Goal: Transaction & Acquisition: Purchase product/service

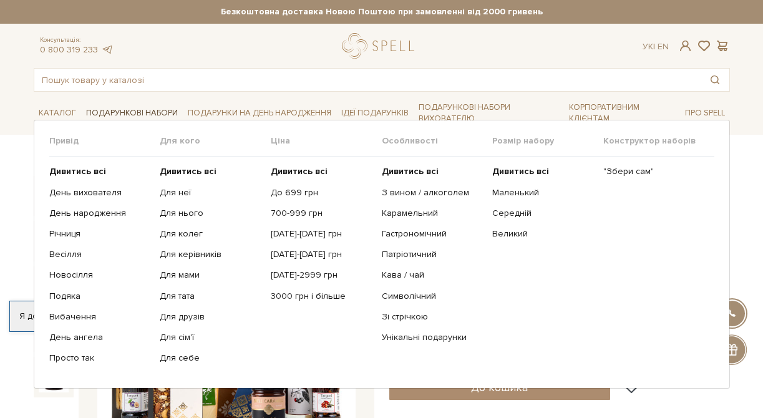
click at [141, 109] on link "Подарункові набори" at bounding box center [132, 113] width 102 height 19
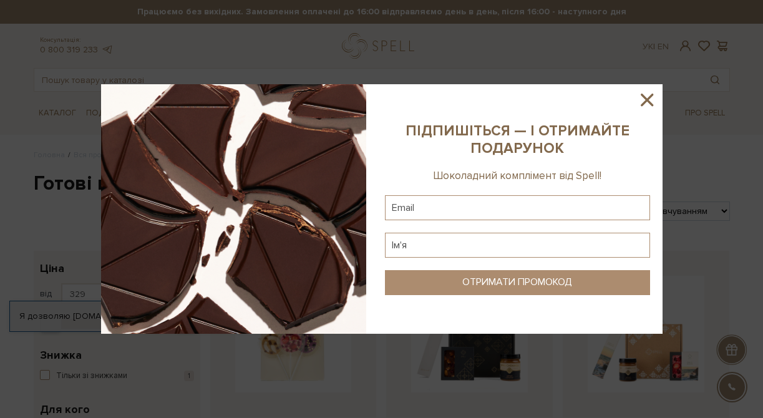
click at [649, 100] on icon at bounding box center [646, 99] width 21 height 21
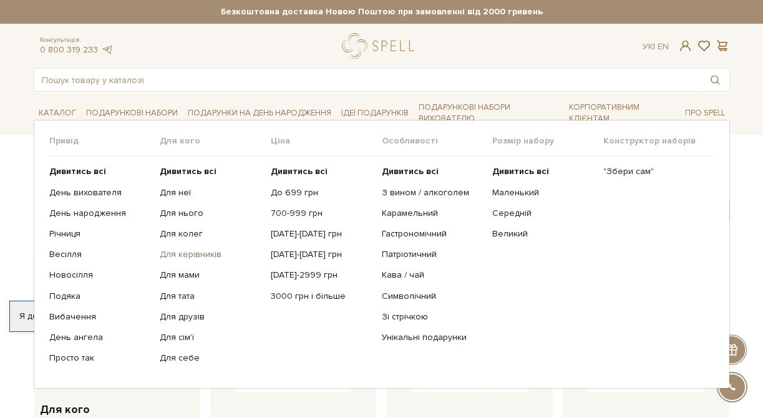
click at [189, 253] on link "Для керівників" at bounding box center [211, 254] width 102 height 11
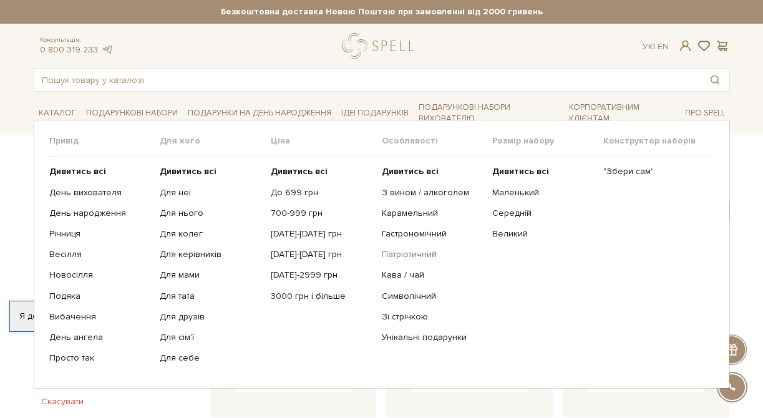
click at [408, 254] on link "Патріотичний" at bounding box center [433, 254] width 102 height 11
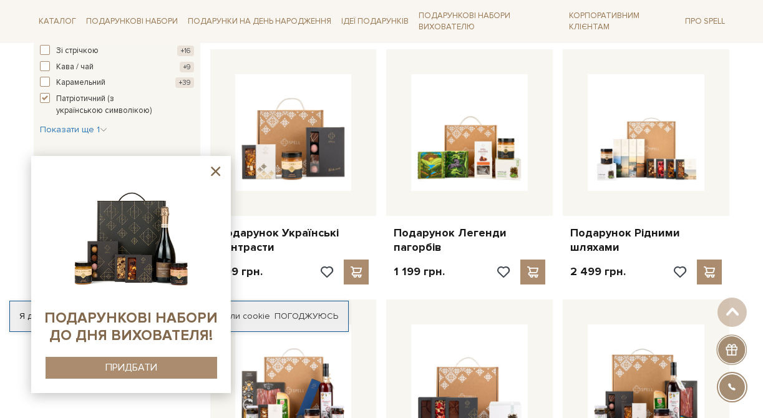
scroll to position [711, 0]
click at [215, 171] on icon at bounding box center [215, 171] width 9 height 9
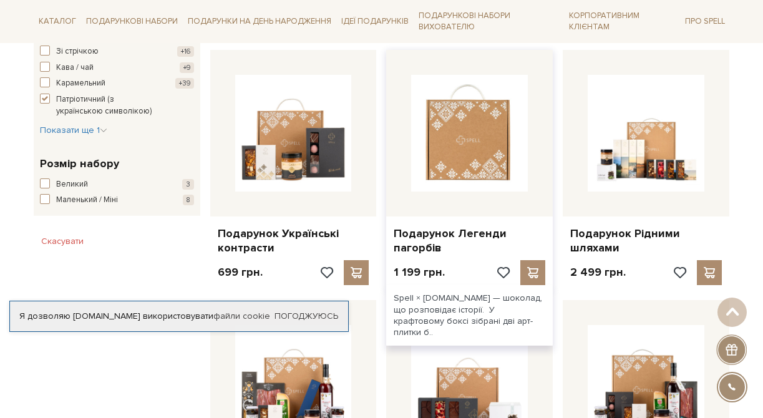
click at [465, 157] on img at bounding box center [469, 133] width 117 height 117
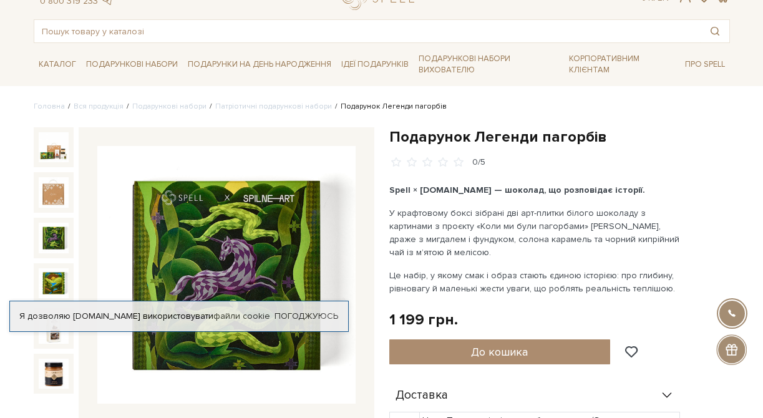
scroll to position [46, 0]
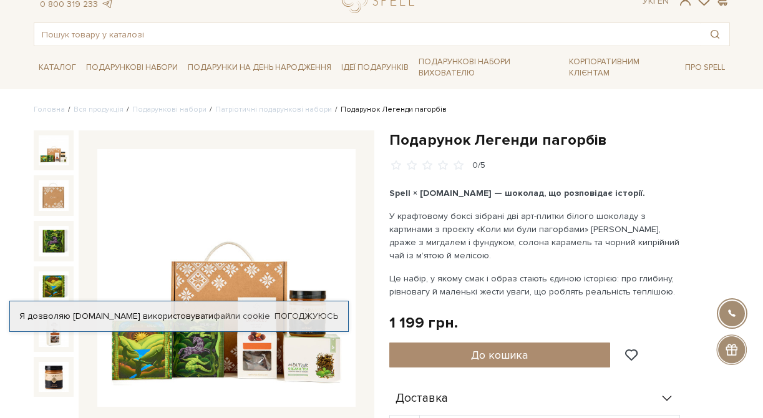
click at [52, 154] on img at bounding box center [54, 150] width 31 height 31
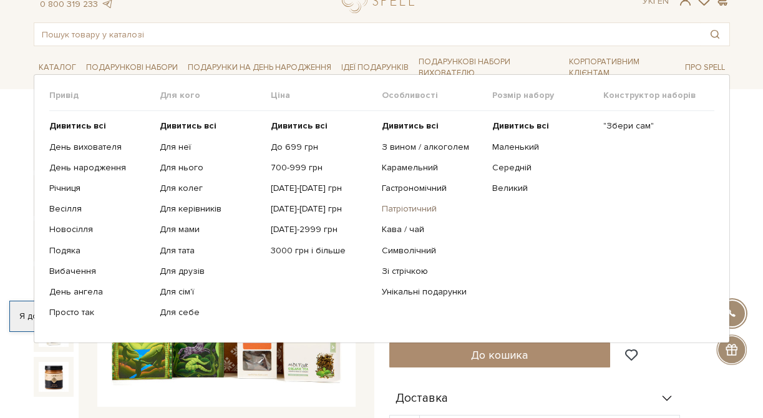
click at [414, 208] on link "Патріотичний" at bounding box center [433, 208] width 102 height 11
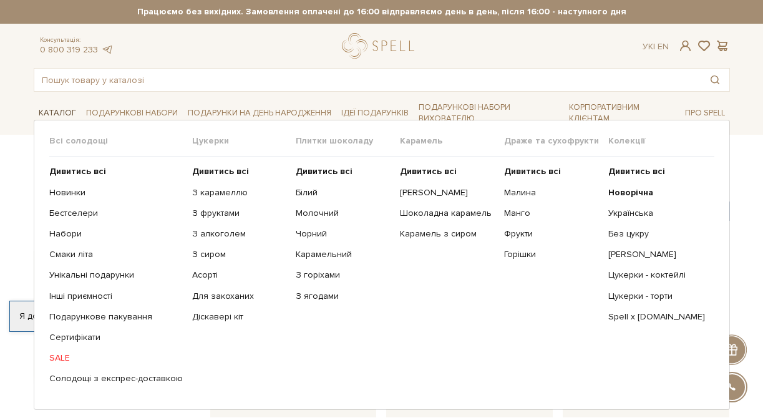
click at [53, 110] on link "Каталог" at bounding box center [57, 113] width 47 height 19
click at [634, 215] on link "Українська" at bounding box center [656, 213] width 97 height 11
click at [67, 279] on link "Унікальні подарунки" at bounding box center [115, 274] width 133 height 11
click at [72, 213] on link "Бестселери" at bounding box center [115, 213] width 133 height 11
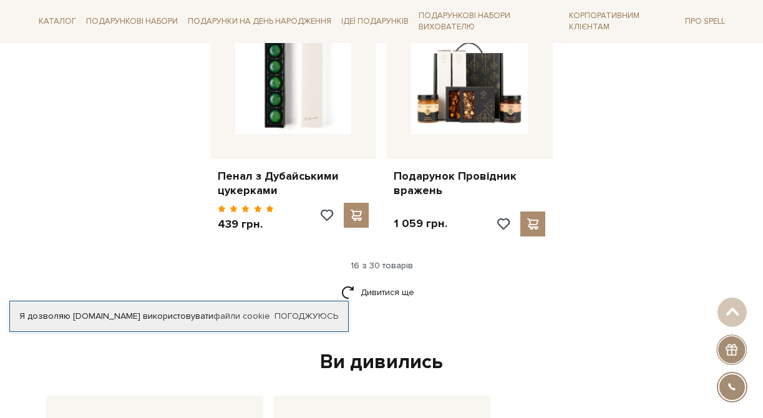
scroll to position [1605, 0]
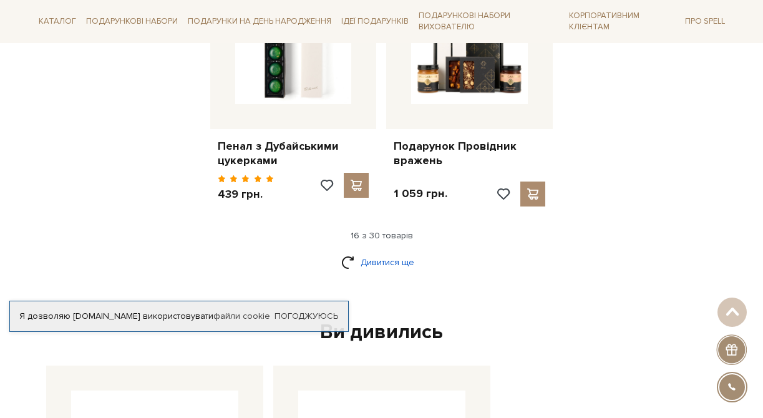
click at [391, 263] on link "Дивитися ще" at bounding box center [381, 262] width 81 height 22
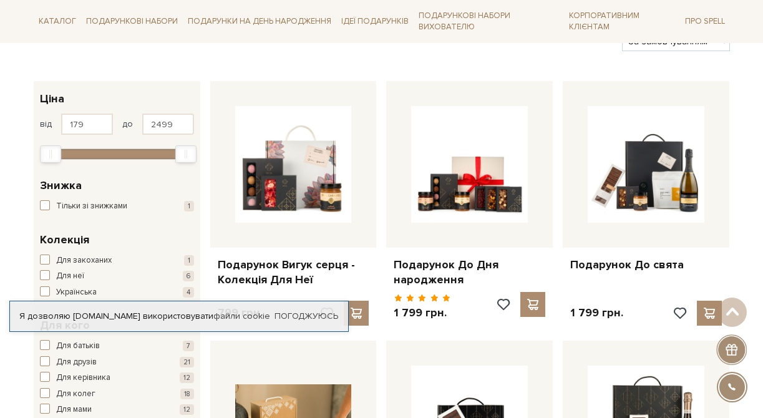
scroll to position [0, 0]
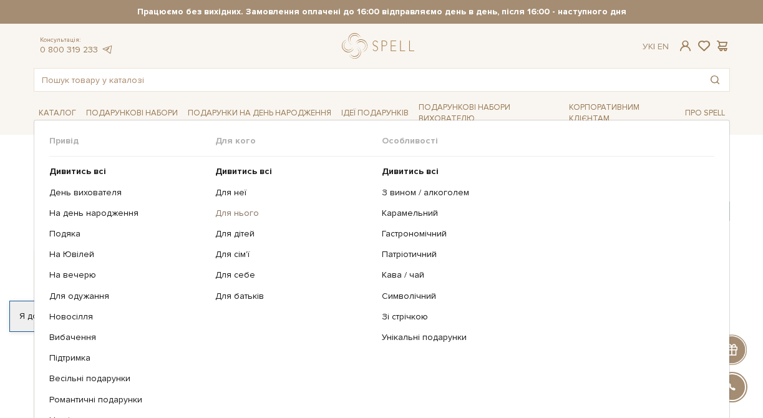
click at [226, 213] on link "Для нього" at bounding box center [293, 213] width 157 height 11
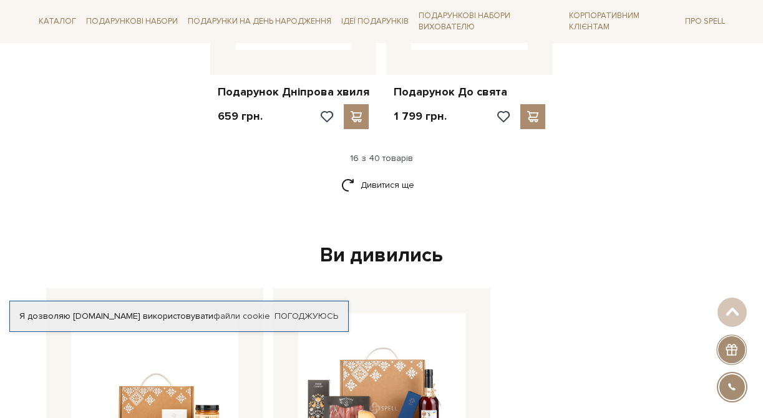
scroll to position [1634, 0]
click at [390, 173] on link "Дивитися ще" at bounding box center [381, 184] width 81 height 22
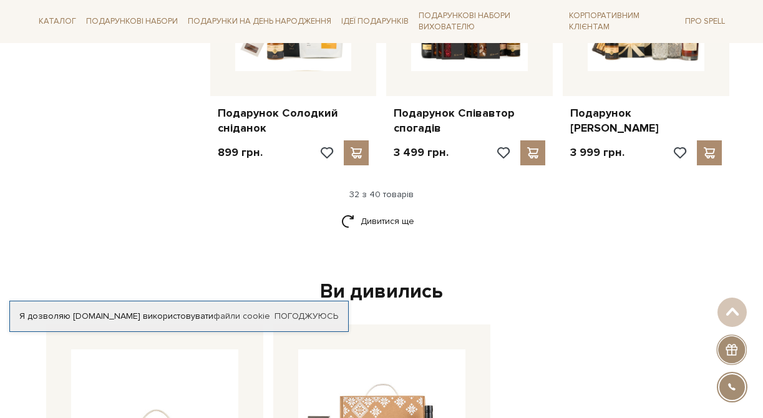
scroll to position [2897, 0]
click at [385, 210] on link "Дивитися ще" at bounding box center [381, 221] width 81 height 22
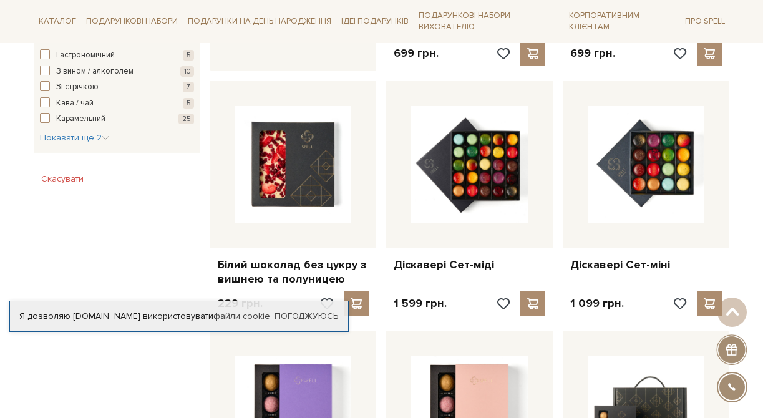
scroll to position [686, 0]
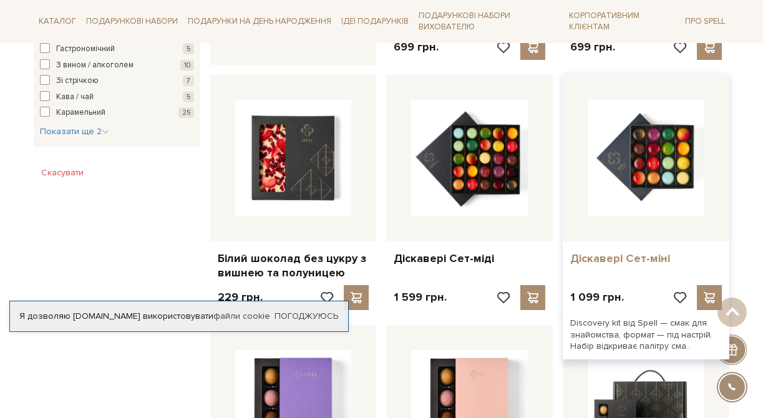
click at [631, 258] on link "Діскавері Сет-міні" at bounding box center [646, 258] width 152 height 14
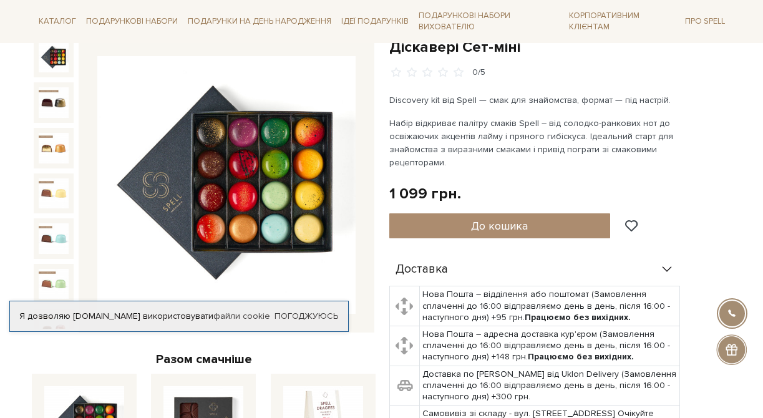
scroll to position [142, 0]
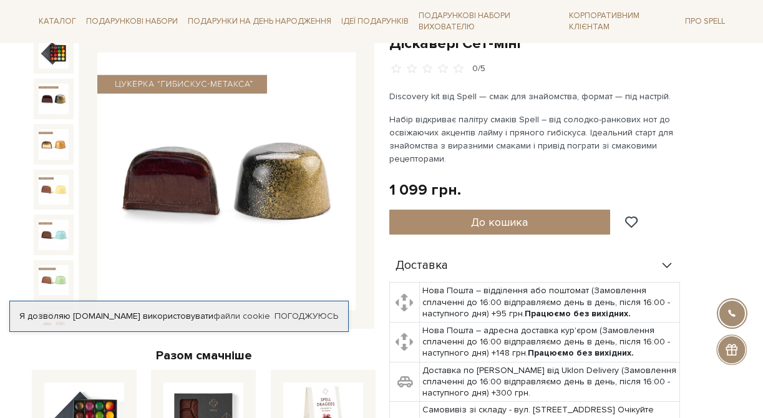
click at [55, 102] on img at bounding box center [54, 99] width 31 height 31
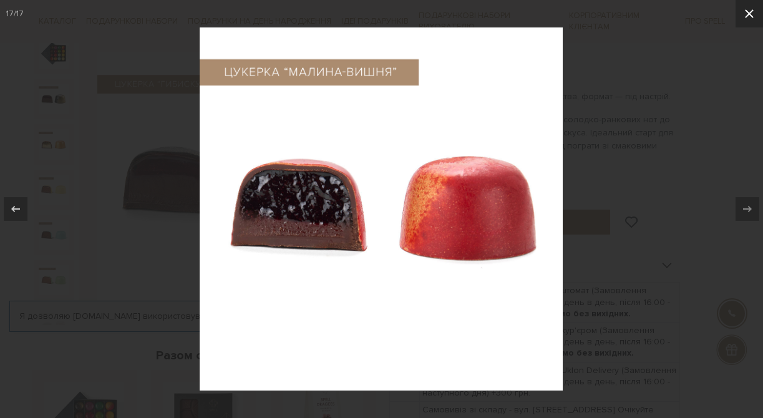
click at [751, 14] on icon at bounding box center [748, 13] width 15 height 15
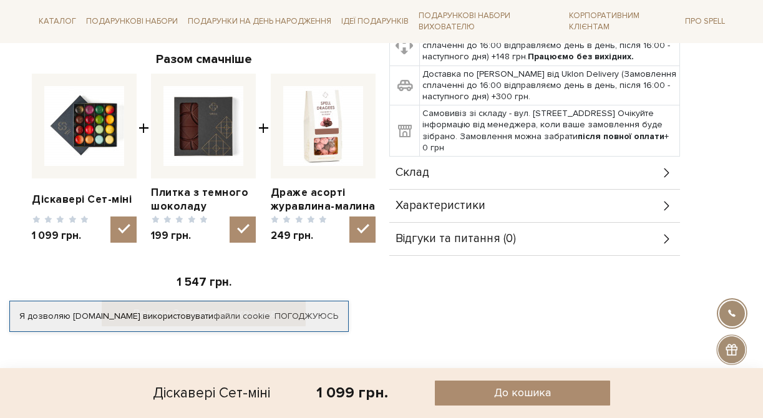
scroll to position [439, 0]
click at [92, 196] on link "Діскавері Сет-міні" at bounding box center [84, 199] width 105 height 14
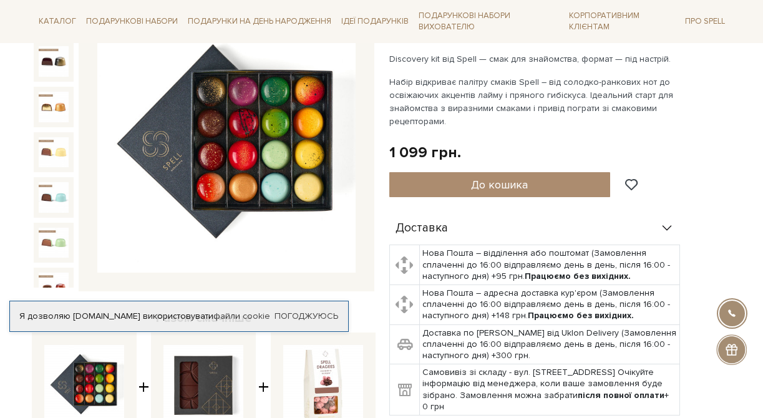
scroll to position [180, 0]
